Goal: Task Accomplishment & Management: Manage account settings

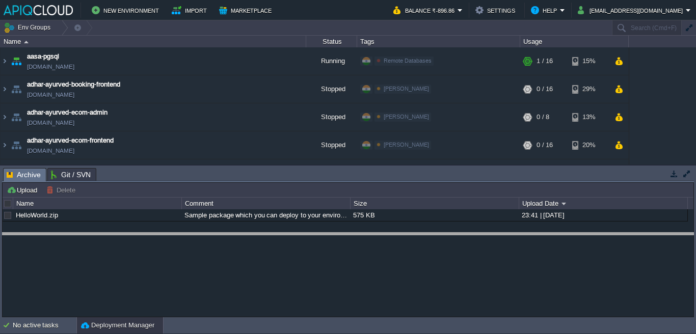
drag, startPoint x: 202, startPoint y: 179, endPoint x: 197, endPoint y: 244, distance: 64.4
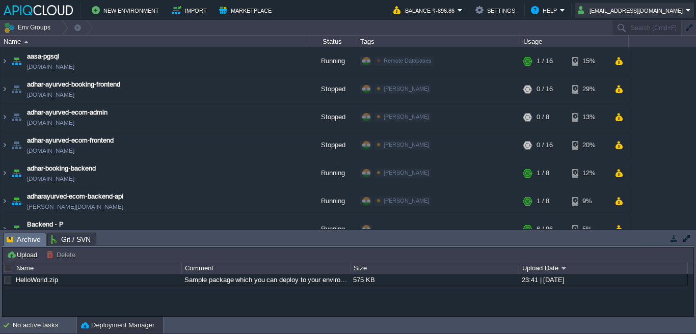
click at [673, 7] on button "[EMAIL_ADDRESS][DOMAIN_NAME]" at bounding box center [632, 10] width 108 height 12
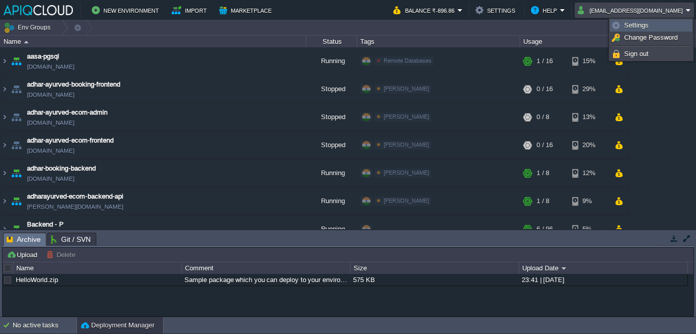
click at [648, 27] on link "Settings" at bounding box center [651, 25] width 82 height 11
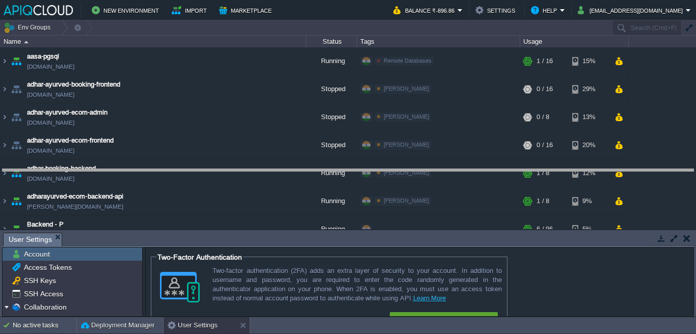
drag, startPoint x: 173, startPoint y: 238, endPoint x: 179, endPoint y: 144, distance: 94.5
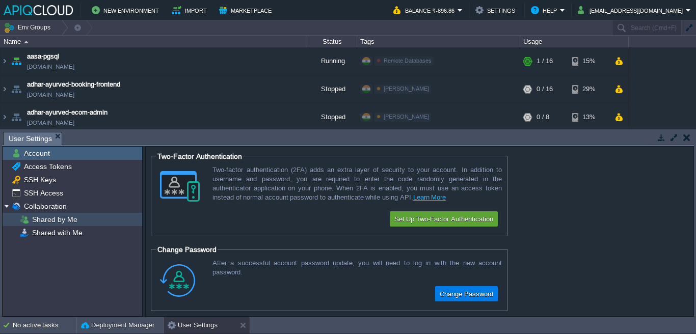
click at [55, 219] on span "Shared by Me" at bounding box center [54, 219] width 49 height 9
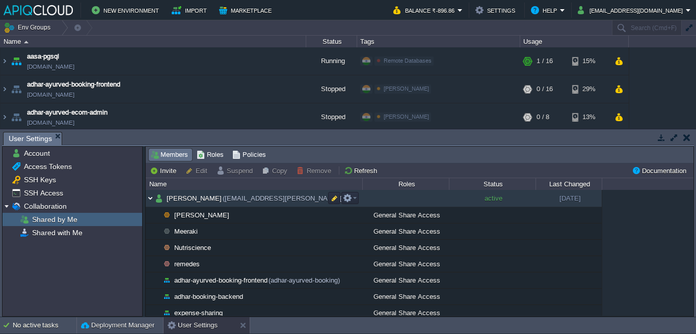
click at [152, 198] on img at bounding box center [150, 198] width 9 height 17
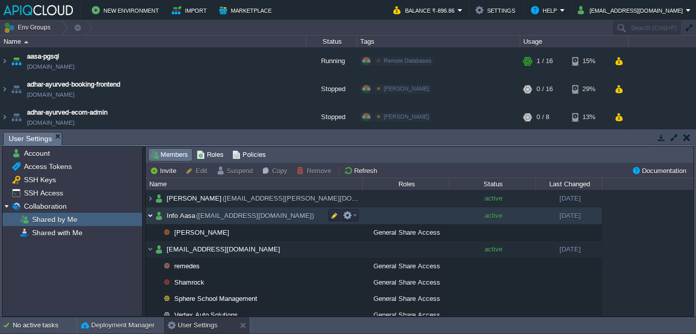
click at [148, 215] on img at bounding box center [150, 215] width 9 height 17
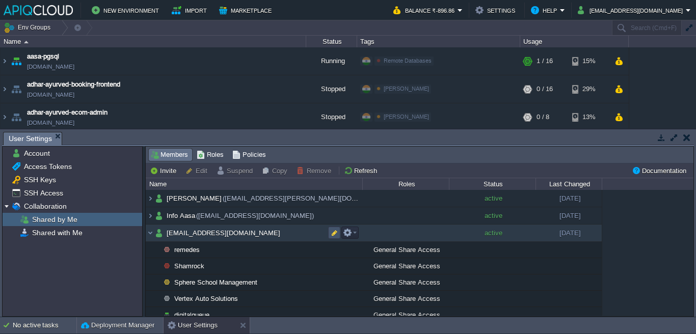
click at [331, 231] on button "button" at bounding box center [334, 232] width 9 height 9
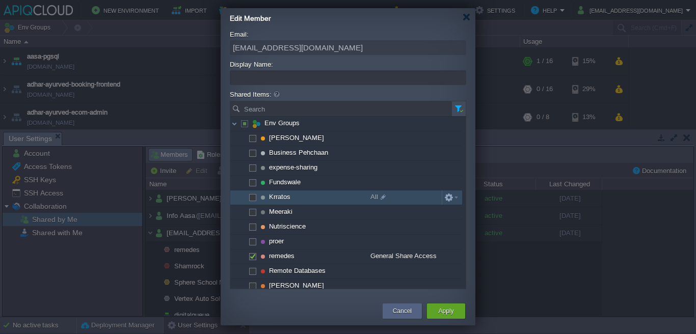
scroll to position [2, 0]
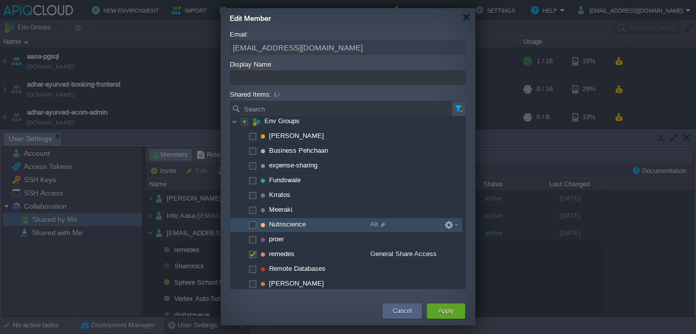
click at [251, 224] on span at bounding box center [252, 225] width 2 height 8
checkbox input "true"
click at [384, 227] on span at bounding box center [382, 224] width 8 height 13
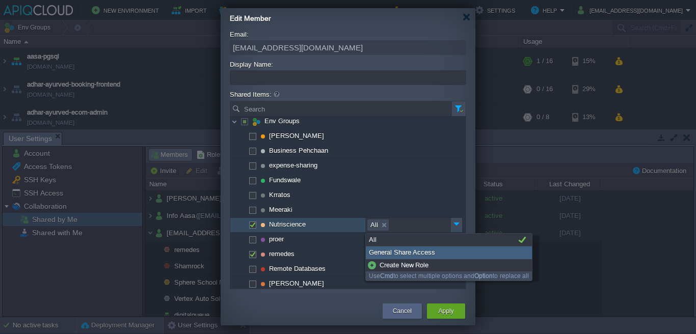
click at [384, 257] on div "General Share Access" at bounding box center [449, 253] width 166 height 13
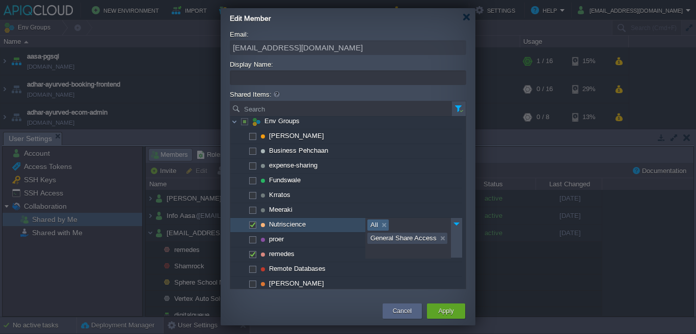
click at [385, 227] on link at bounding box center [384, 225] width 9 height 10
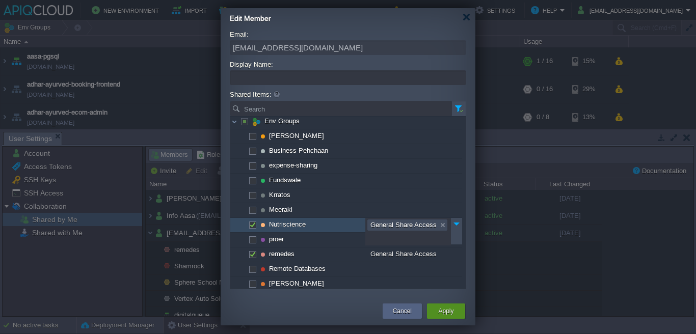
click at [442, 305] on div "Apply" at bounding box center [446, 311] width 23 height 15
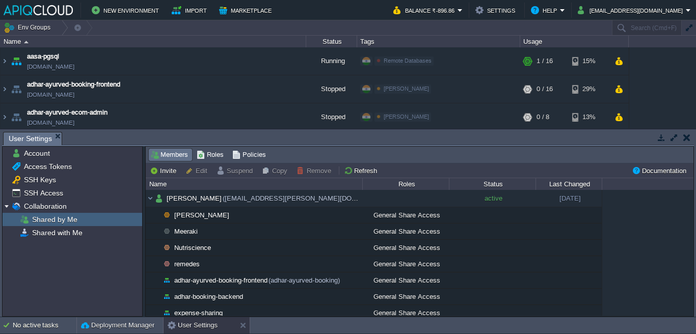
scroll to position [628, 0]
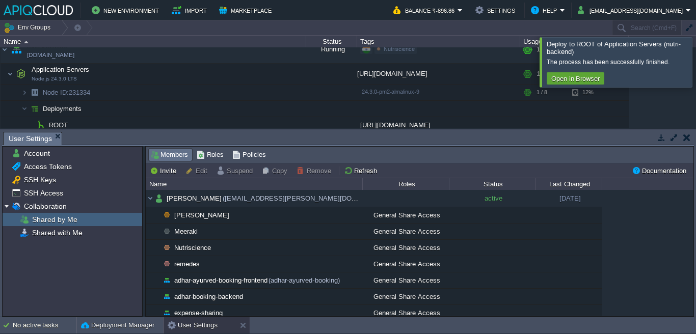
click at [696, 60] on div at bounding box center [708, 61] width 0 height 49
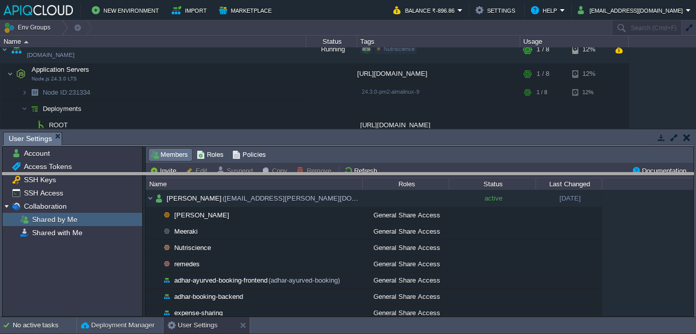
drag, startPoint x: 319, startPoint y: 138, endPoint x: 317, endPoint y: 214, distance: 76.0
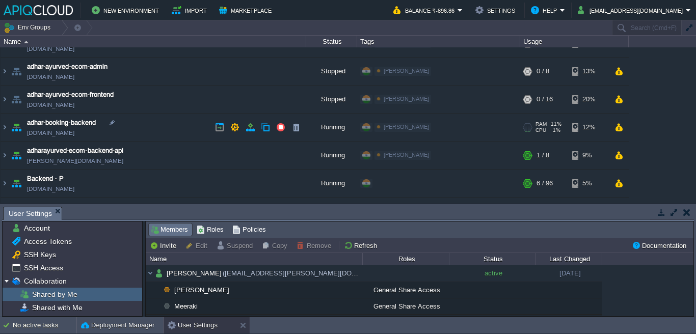
scroll to position [0, 0]
